Goal: Information Seeking & Learning: Learn about a topic

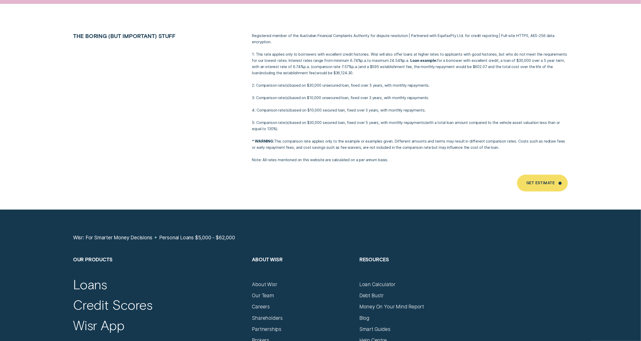
scroll to position [4013, 0]
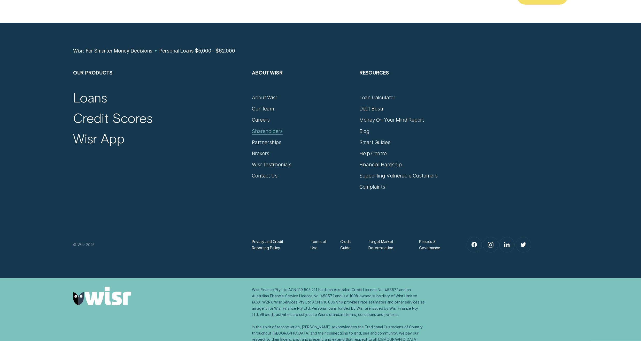
click at [275, 128] on div "Shareholders" at bounding box center [267, 131] width 31 height 6
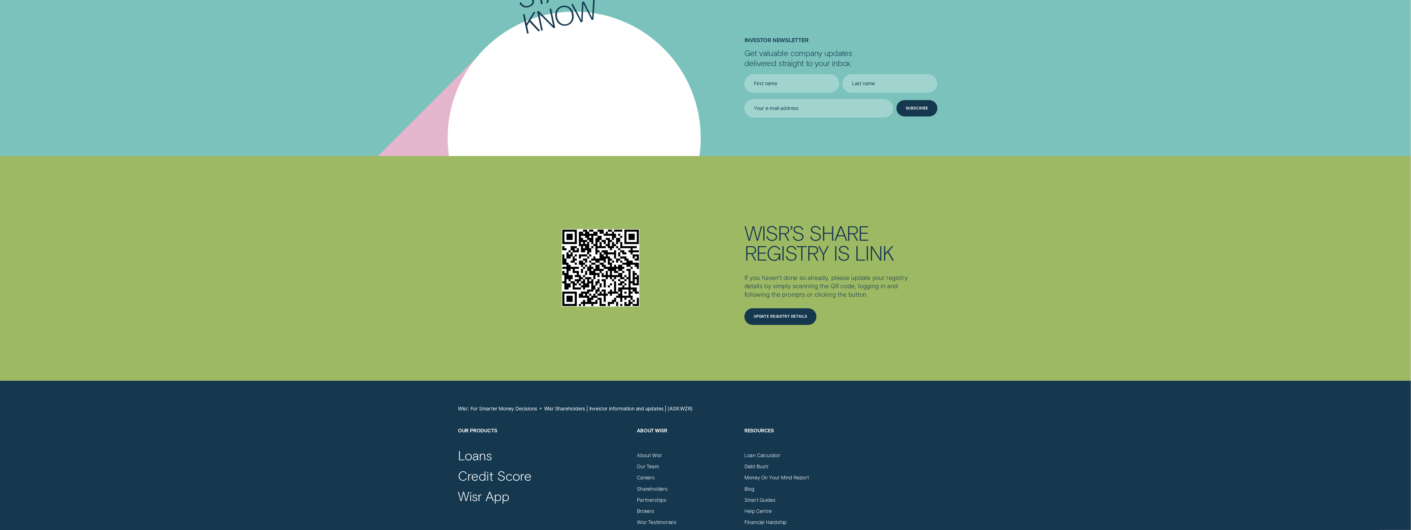
scroll to position [1758, 0]
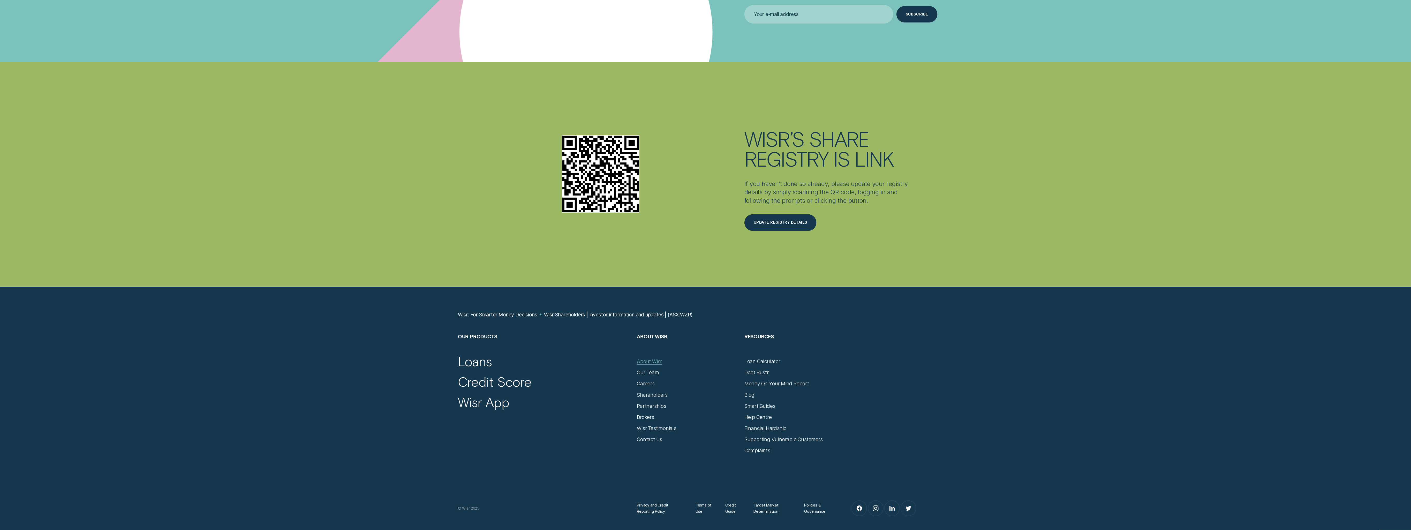
click at [641, 340] on div "About Wisr" at bounding box center [649, 362] width 25 height 6
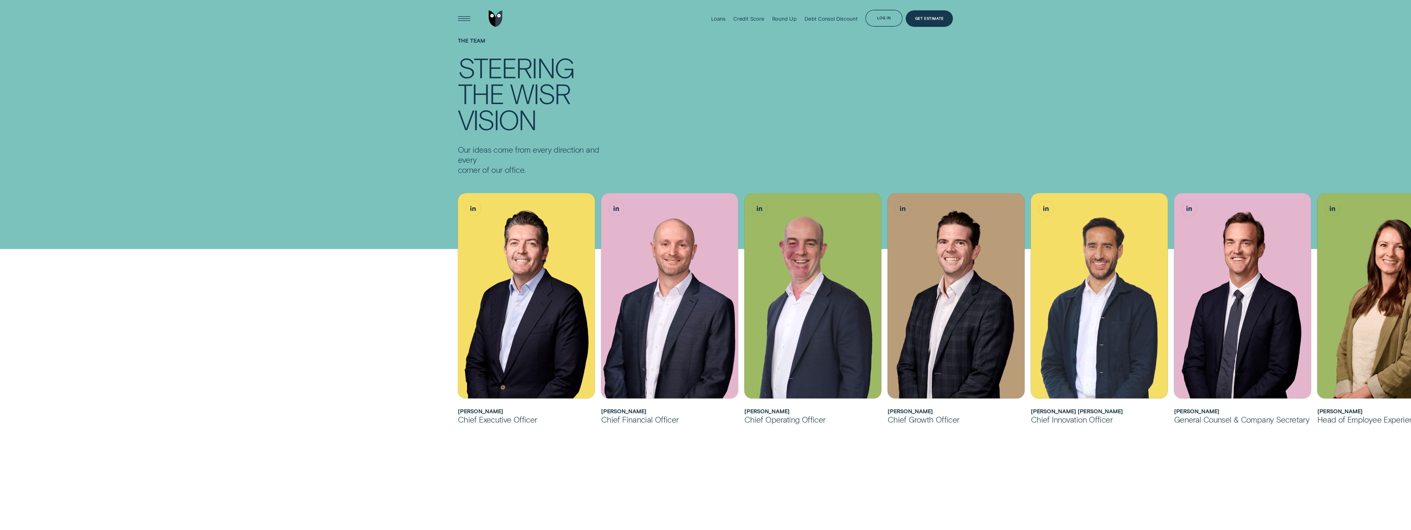
scroll to position [2120, 0]
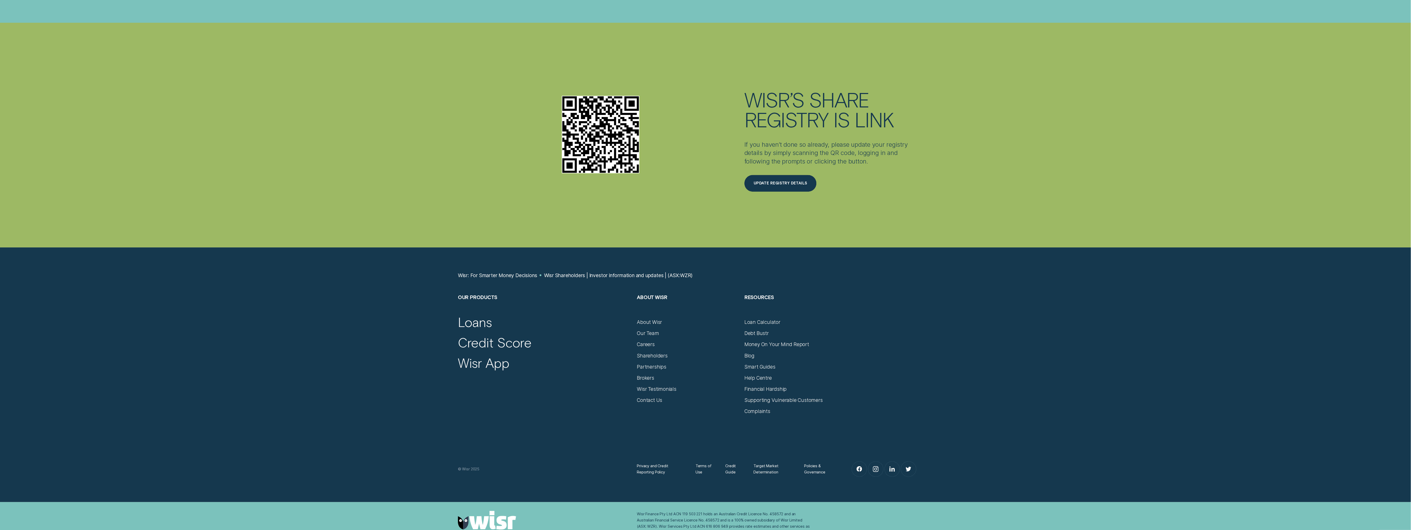
scroll to position [1830, 0]
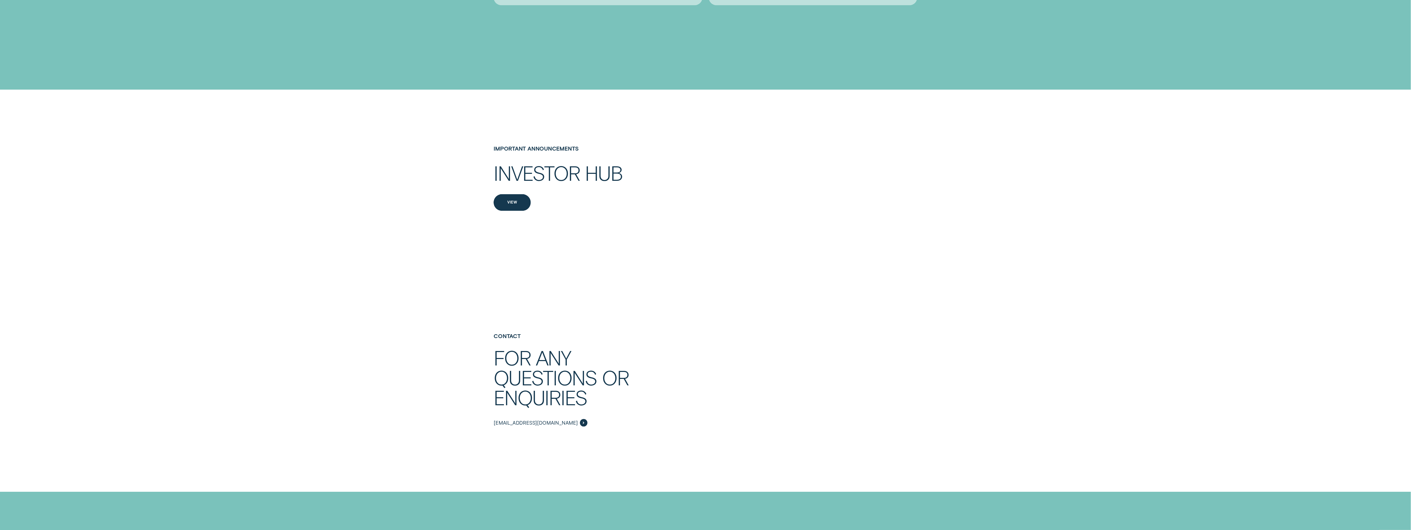
scroll to position [1138, 0]
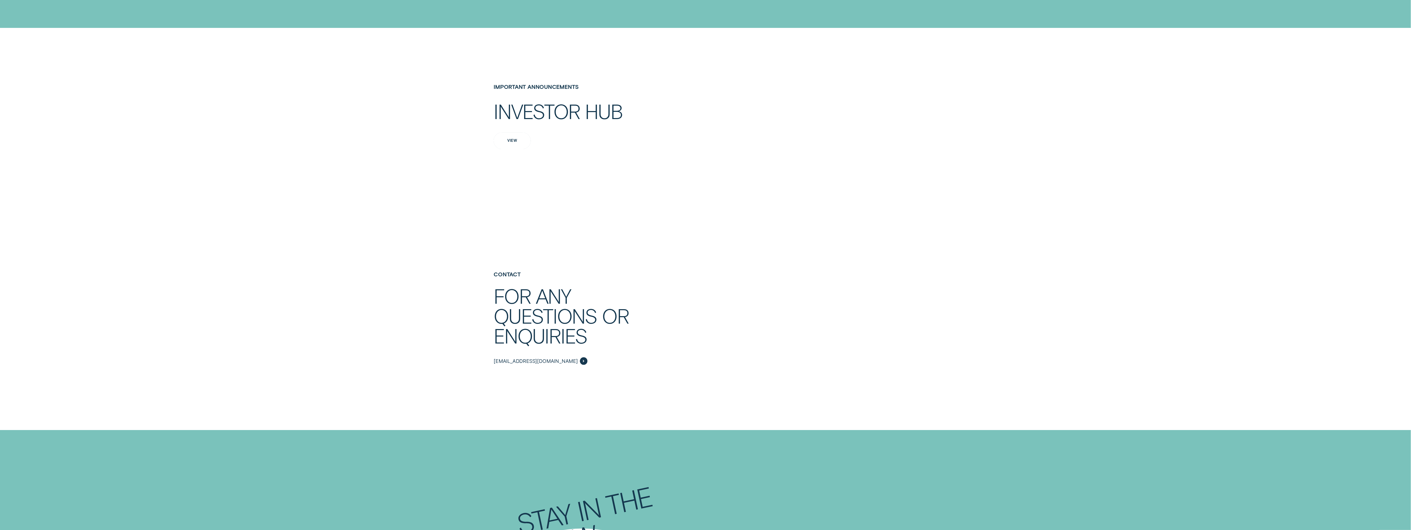
click at [510, 139] on div "View" at bounding box center [512, 140] width 10 height 3
